Goal: Task Accomplishment & Management: Manage account settings

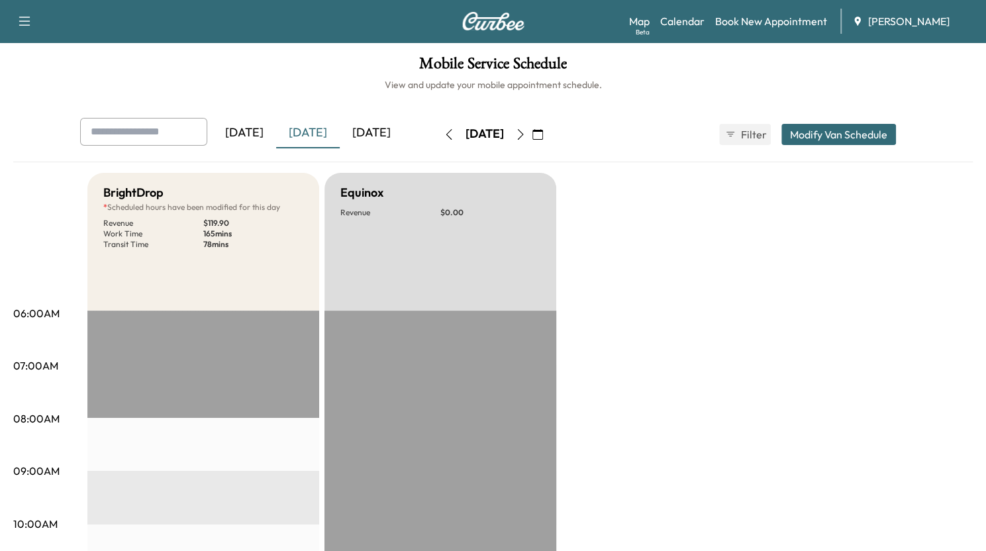
click at [392, 131] on div "[DATE]" at bounding box center [372, 133] width 64 height 30
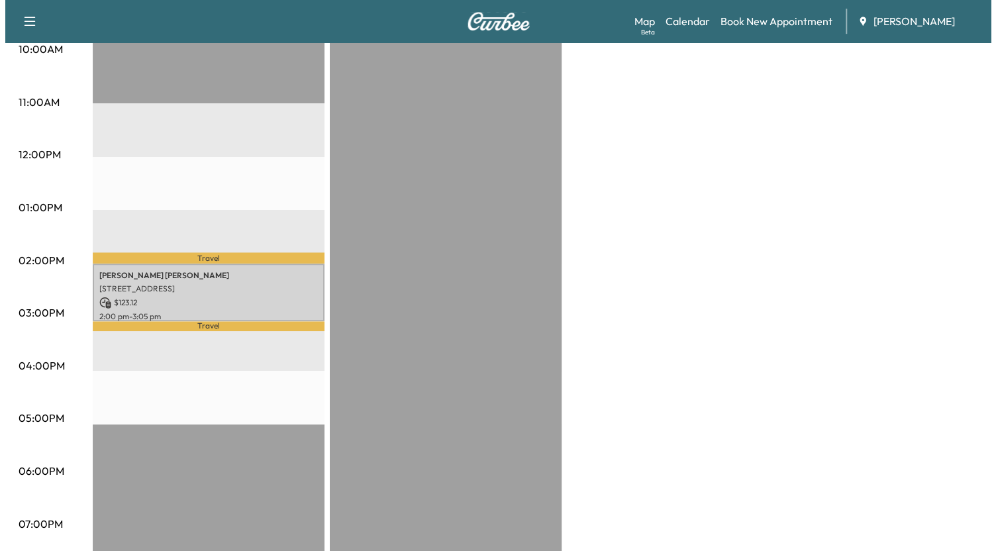
scroll to position [474, 0]
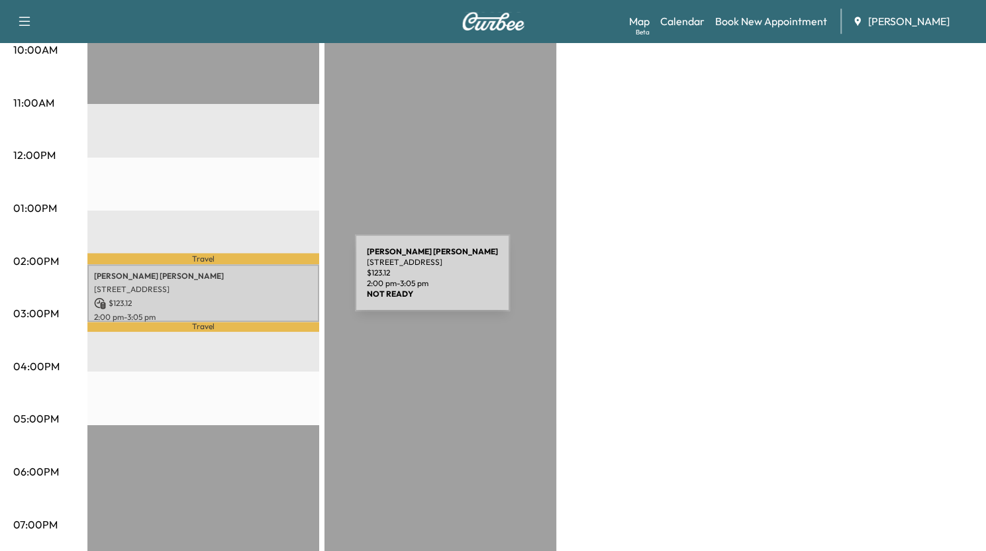
click at [256, 284] on p "[STREET_ADDRESS]" at bounding box center [203, 289] width 219 height 11
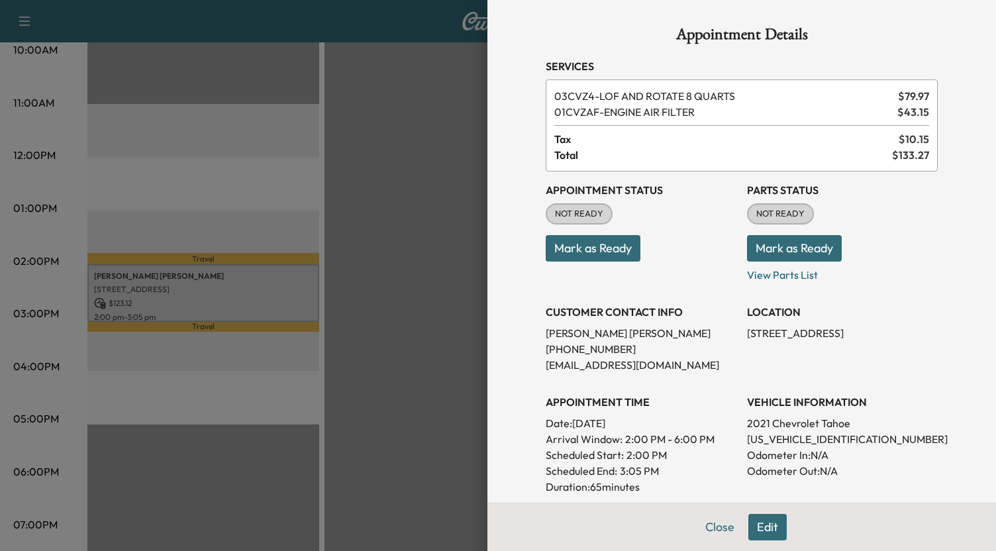
click at [796, 438] on p "[US_VEHICLE_IDENTIFICATION_NUMBER]" at bounding box center [842, 439] width 191 height 16
copy p "[US_VEHICLE_IDENTIFICATION_NUMBER]"
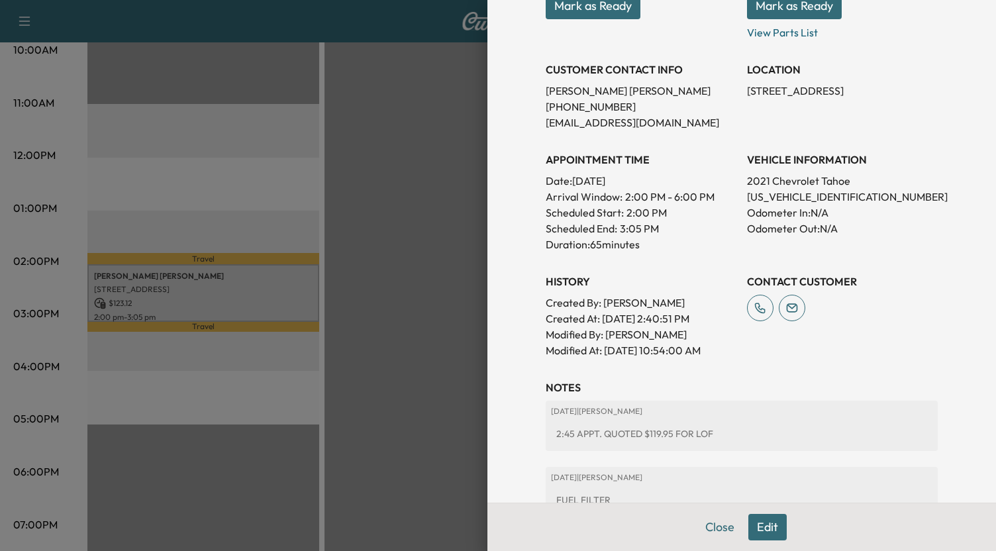
scroll to position [346, 0]
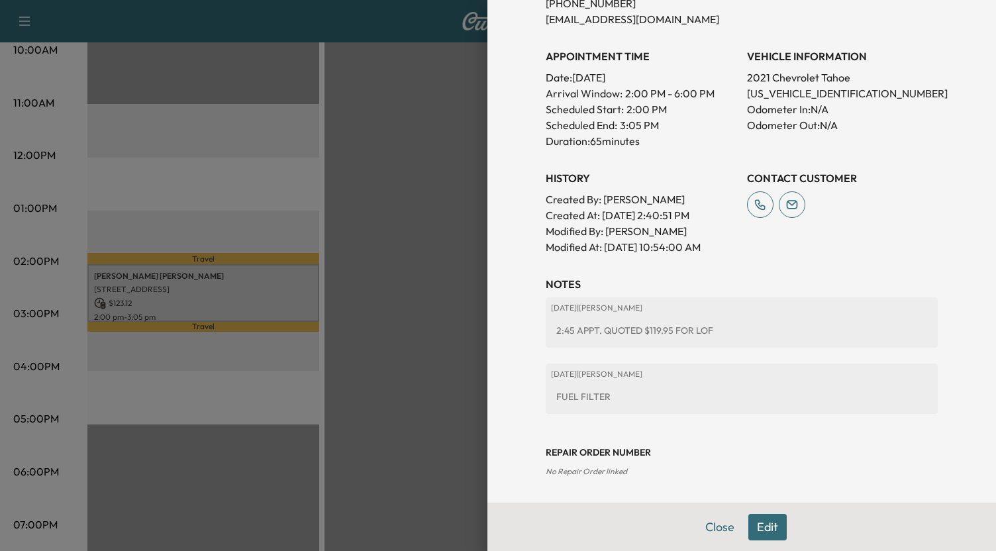
click at [749, 531] on button "Edit" at bounding box center [768, 527] width 38 height 26
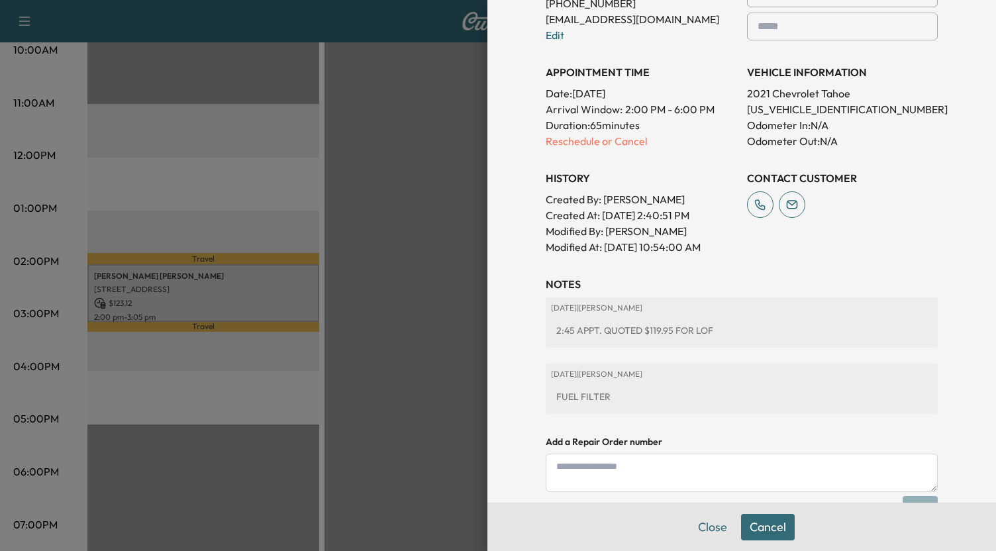
scroll to position [484, 0]
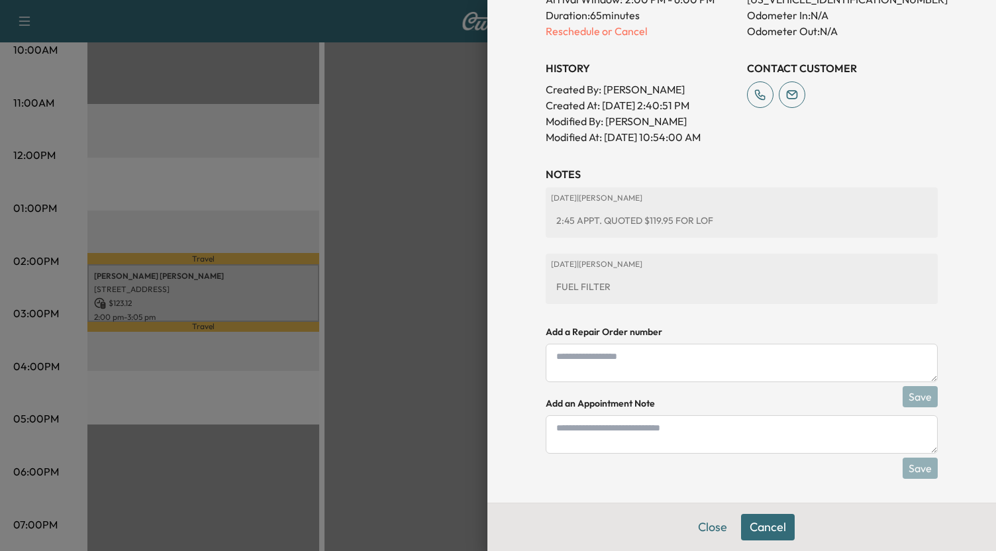
click at [665, 443] on textarea at bounding box center [742, 434] width 392 height 38
type textarea "*"
type textarea "**********"
click at [903, 467] on button "Save" at bounding box center [920, 467] width 35 height 21
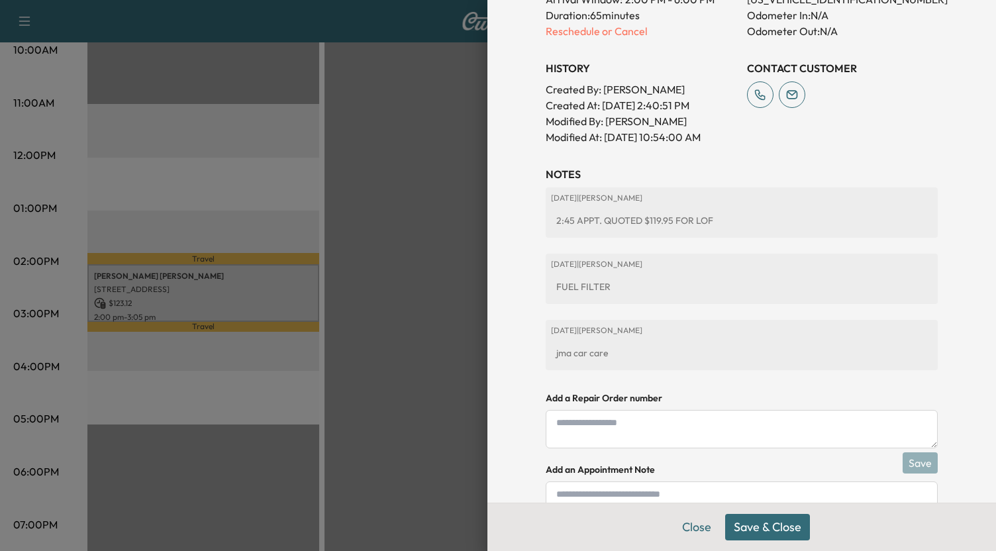
click at [784, 523] on button "Save & Close" at bounding box center [767, 527] width 85 height 26
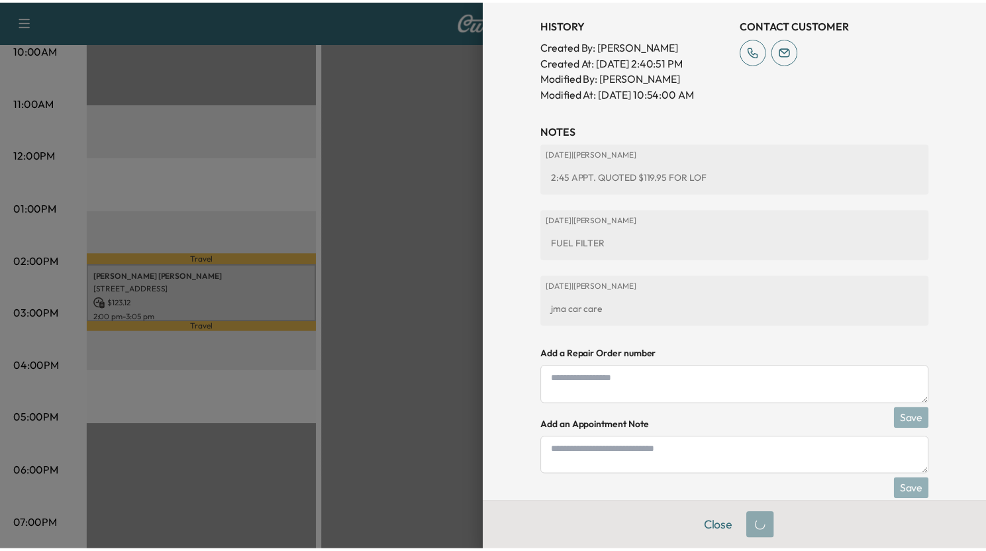
scroll to position [441, 0]
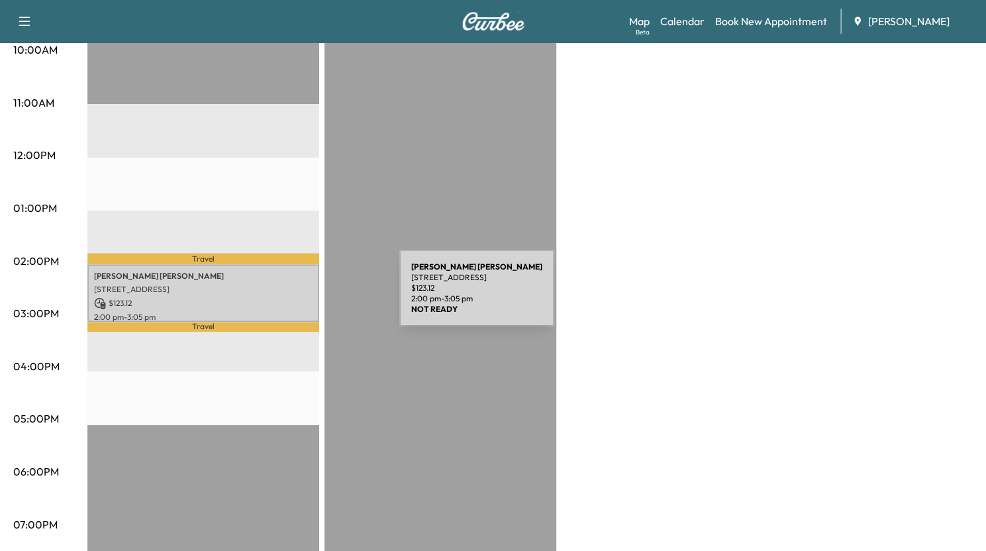
click at [300, 297] on p "$ 123.12" at bounding box center [203, 303] width 219 height 12
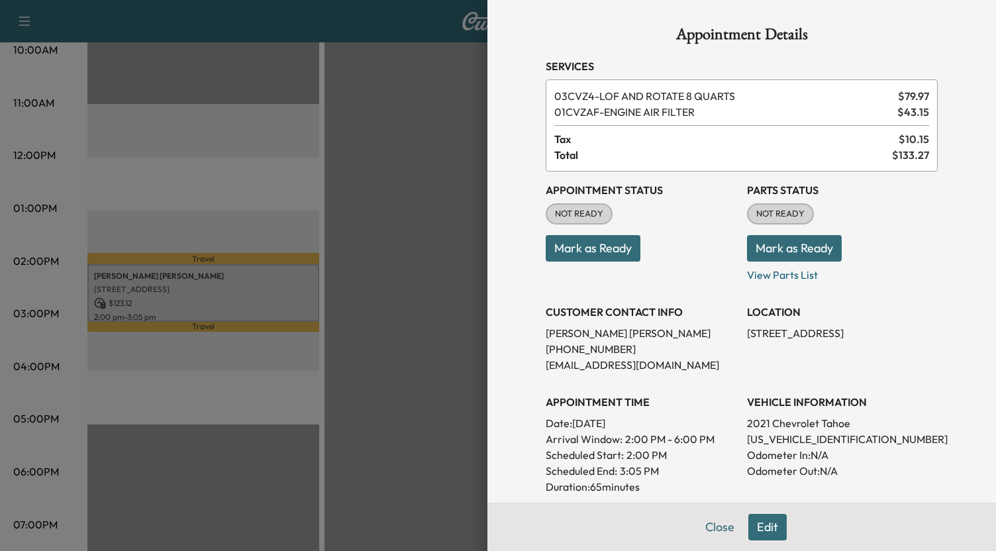
click at [617, 246] on button "Mark as Ready" at bounding box center [593, 248] width 95 height 26
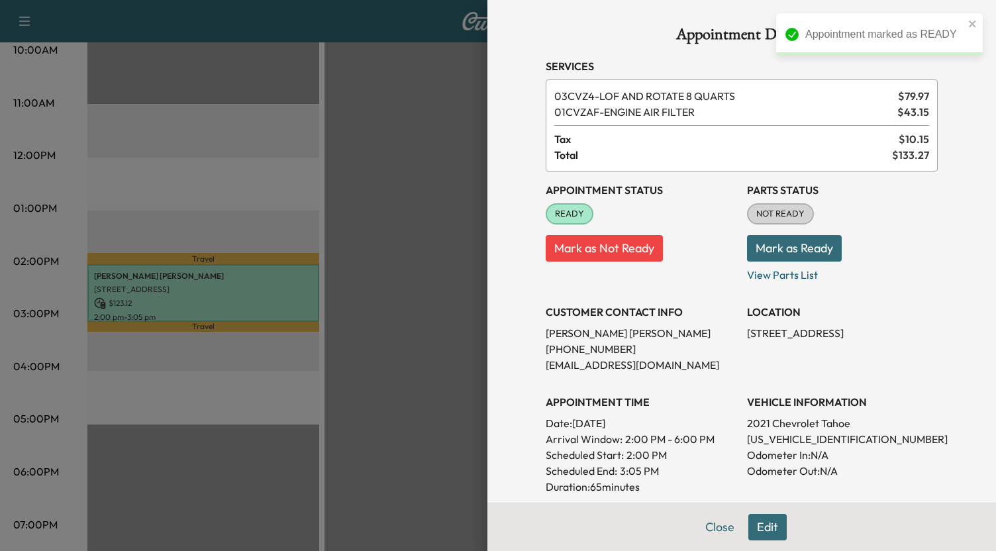
click at [809, 248] on button "Mark as Ready" at bounding box center [794, 248] width 95 height 26
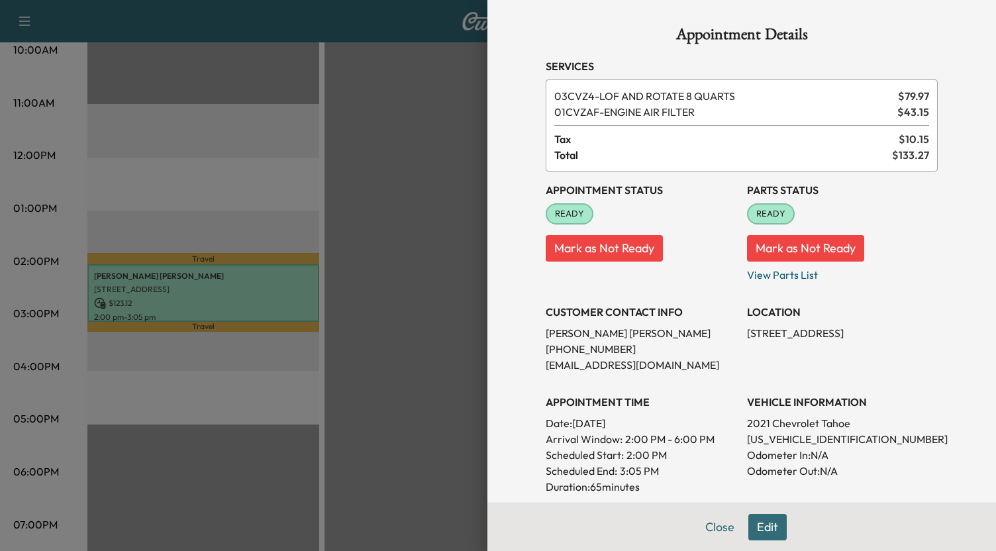
click at [405, 239] on div at bounding box center [498, 275] width 996 height 551
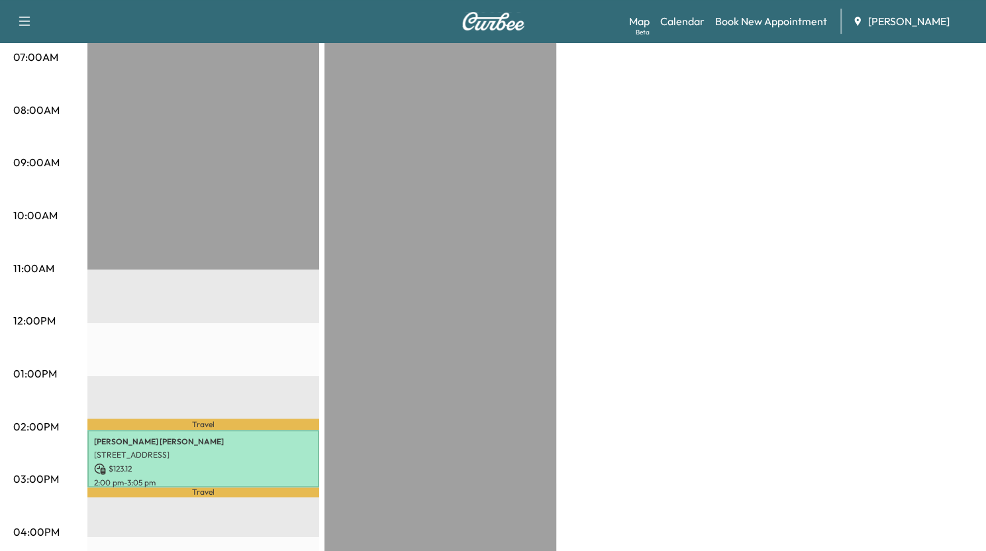
scroll to position [308, 0]
